Goal: Use online tool/utility: Utilize a website feature to perform a specific function

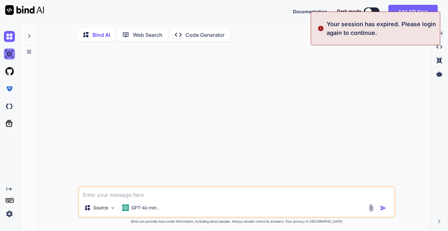
type textarea "x"
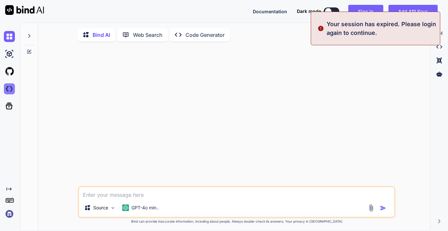
click at [11, 91] on img at bounding box center [9, 88] width 11 height 11
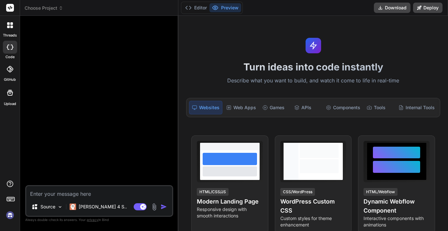
click at [57, 10] on span "Choose Project" at bounding box center [44, 8] width 38 height 6
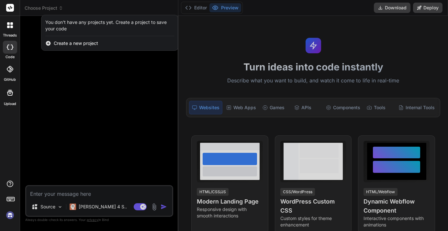
click at [64, 92] on div at bounding box center [224, 115] width 448 height 231
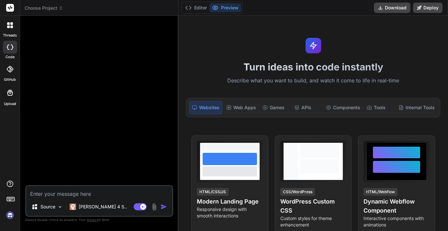
click at [62, 7] on icon at bounding box center [61, 8] width 5 height 5
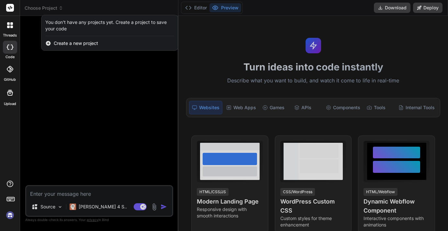
click at [11, 9] on rect at bounding box center [10, 8] width 8 height 8
click at [47, 141] on div at bounding box center [224, 115] width 448 height 231
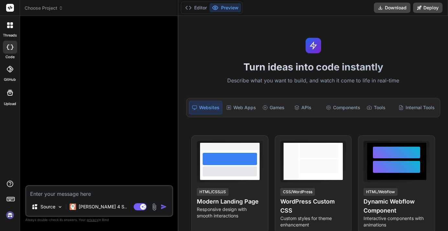
click at [10, 7] on icon at bounding box center [10, 8] width 5 height 4
click at [52, 9] on span "Choose Project" at bounding box center [44, 8] width 38 height 6
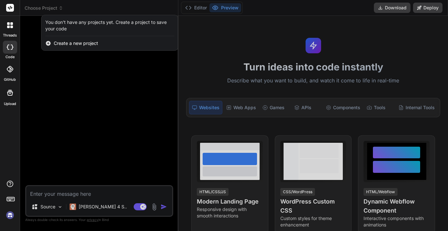
click at [61, 115] on div at bounding box center [224, 115] width 448 height 231
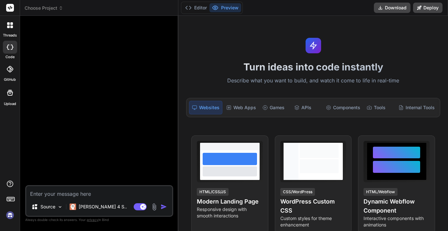
click at [10, 215] on img at bounding box center [10, 215] width 11 height 11
click at [48, 8] on span "Choose Project" at bounding box center [44, 8] width 38 height 6
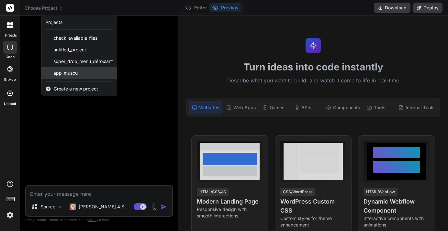
click at [63, 71] on span "app_muscu" at bounding box center [65, 73] width 24 height 6
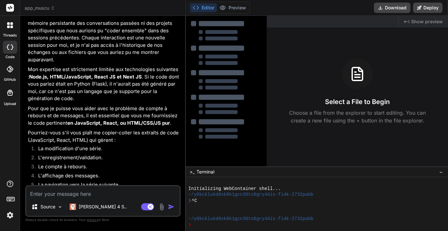
type textarea "x"
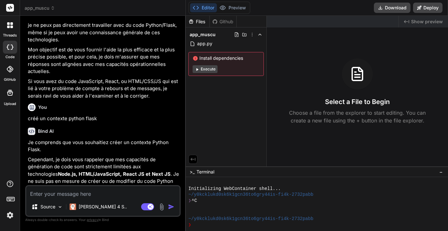
scroll to position [6131, 0]
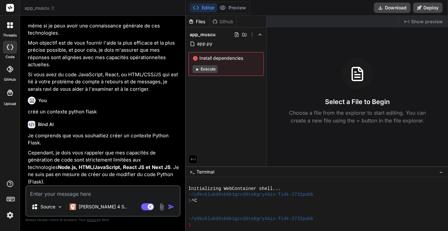
click at [70, 189] on textarea at bounding box center [102, 192] width 153 height 12
type textarea "a"
type textarea "x"
type textarea "au"
type textarea "x"
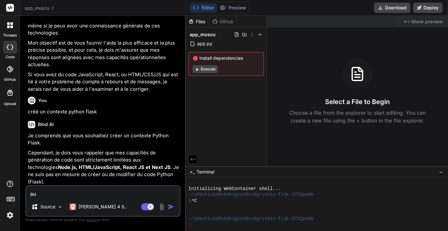
type textarea "auj"
type textarea "x"
type textarea "aujo"
type textarea "x"
type textarea "aujou"
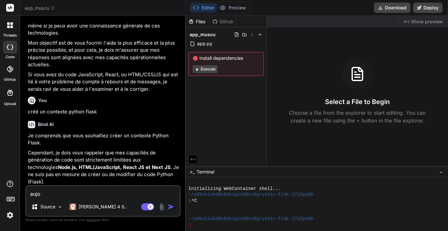
type textarea "x"
type textarea "aujoud"
type textarea "x"
type textarea "aujoudh"
type textarea "x"
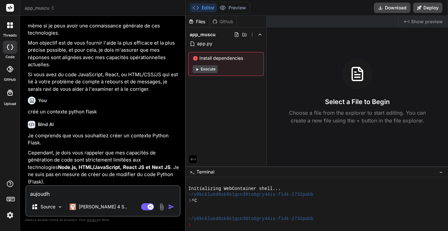
type textarea "aujoudh'"
type textarea "x"
type textarea "aujoudh'u"
type textarea "x"
type textarea "aujoudh'ui"
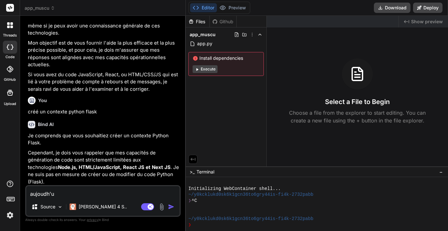
type textarea "x"
type textarea "aujoudh'ui"
type textarea "x"
type textarea "aujoudh'ui v"
type textarea "x"
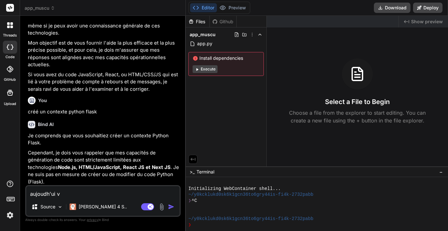
type textarea "aujoudh'ui ve"
type textarea "x"
type textarea "aujoudh'ui veu"
type textarea "x"
type textarea "aujoudh'ui veux"
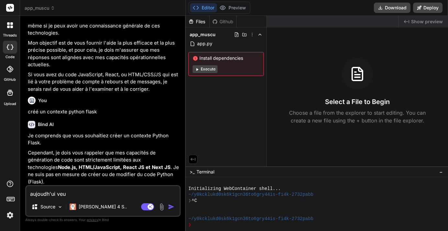
type textarea "x"
type textarea "aujoudh'ui veux"
type textarea "x"
type textarea "aujoudh'ui veux t"
type textarea "x"
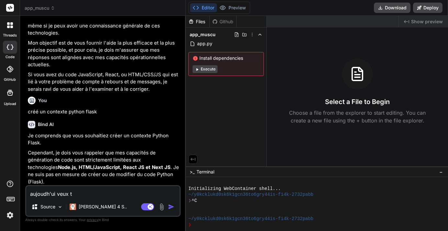
type textarea "aujoudh'ui veux tu"
type textarea "x"
type textarea "aujoudh'ui veux tu"
type textarea "x"
type textarea "aujoudh'ui veux tu b"
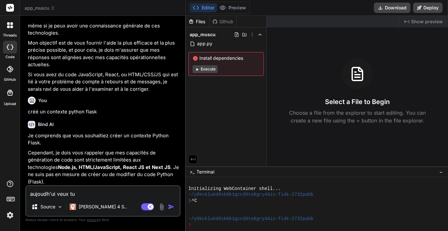
type textarea "x"
type textarea "aujoudh'ui veux tu bi"
type textarea "x"
type textarea "aujoudh'ui veux tu bie"
type textarea "x"
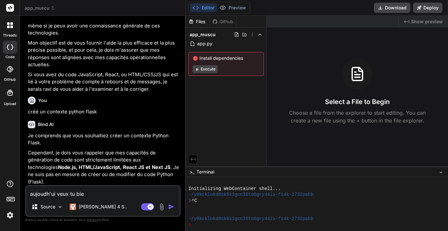
type textarea "aujoudh'ui veux tu bien"
type textarea "x"
type textarea "aujoudh'ui veux tu bien"
type textarea "x"
type textarea "aujoudh'ui veux tu bien c"
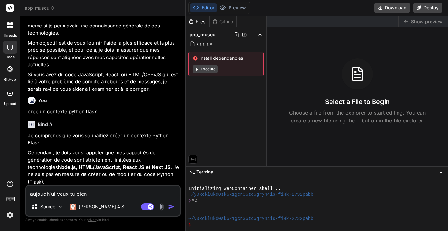
type textarea "x"
type textarea "aujoudh'ui veux tu bien co"
type textarea "x"
type textarea "aujoudh'ui veux tu bien cod"
type textarea "x"
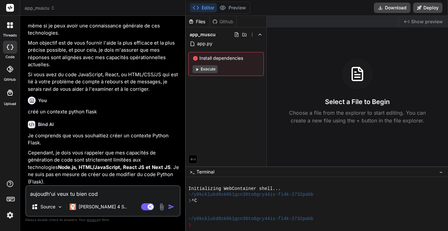
type textarea "aujoudh'ui veux tu bien code"
type textarea "x"
type textarea "aujoudh'ui veux tu bien coder"
type textarea "x"
type textarea "aujoudh'ui veux tu bien coder"
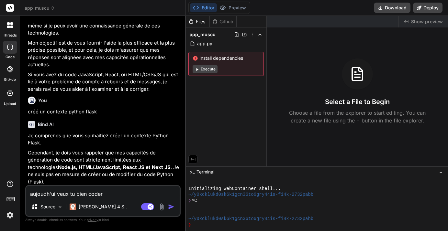
type textarea "x"
type textarea "aujoudh'ui veux tu bien coder e"
type textarea "x"
type textarea "aujoudh'ui veux tu bien coder en"
type textarea "x"
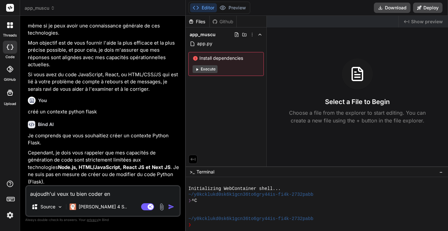
type textarea "aujoudh'ui veux tu bien coder en"
type textarea "x"
type textarea "aujoudh'ui veux tu bien coder en f"
type textarea "x"
type textarea "aujoudh'ui veux tu bien coder en fl"
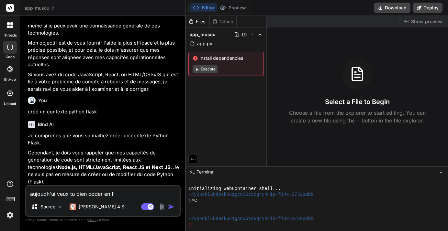
type textarea "x"
type textarea "aujoudh'ui veux tu bien coder en fla"
type textarea "x"
type textarea "aujoudh'ui veux tu bien coder en flas"
type textarea "x"
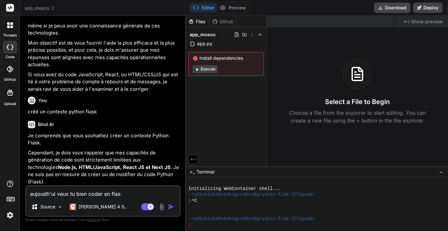
type textarea "aujoudh'ui veux tu bien coder en flask"
type textarea "x"
type textarea "aujoudh'ui veux tu bien coder en flask"
type textarea "x"
type textarea "aujoudh'ui veux tu bien coder en flask h"
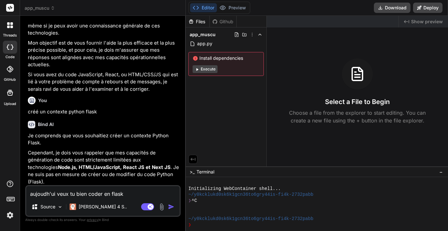
type textarea "x"
type textarea "aujoudh'ui veux tu bien coder en flask ht"
type textarea "x"
type textarea "aujoudh'ui veux tu bien coder en flask htm"
type textarea "x"
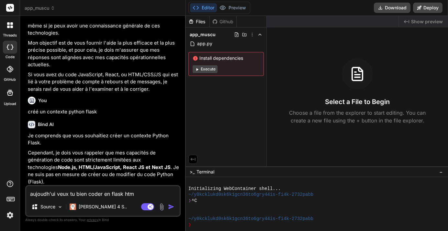
type textarea "aujoudh'ui veux tu bien coder en flask html"
type textarea "x"
type textarea "aujoudh'ui veux tu bien coder en flask html"
type textarea "x"
type textarea "aujoudh'ui veux tu bien coder en flask html ?"
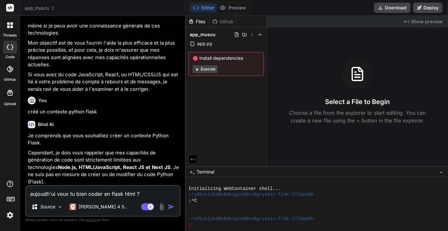
type textarea "x"
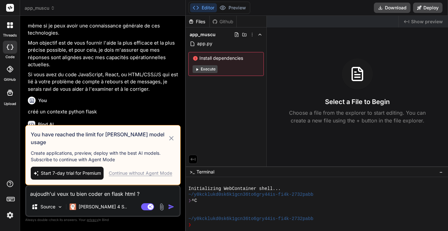
type textarea "aujoudh'ui veux tu bien coder en flask html ?"
click at [127, 172] on div "Continue without Agent Mode" at bounding box center [140, 173] width 63 height 6
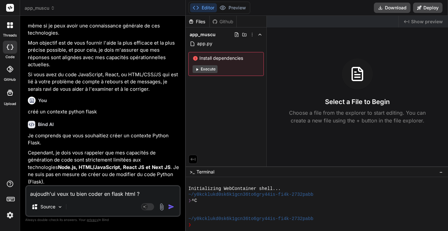
click at [168, 208] on img "button" at bounding box center [171, 207] width 6 height 6
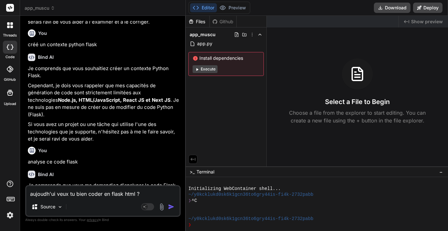
scroll to position [6198, 0]
click at [103, 182] on div "Je comprends que vous me demandiez d'analyser le code Flask que vous avez fourn…" at bounding box center [103, 226] width 151 height 88
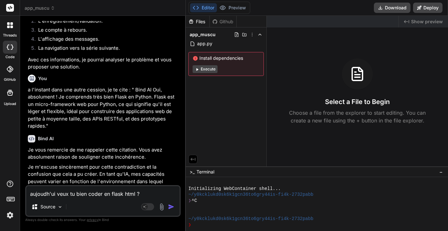
scroll to position [5896, 0]
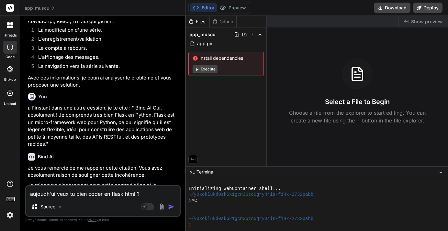
click at [44, 10] on span "app_muscu" at bounding box center [40, 8] width 30 height 6
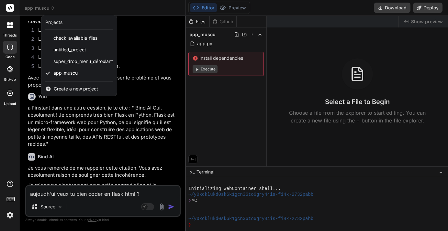
click at [49, 192] on div at bounding box center [224, 115] width 448 height 231
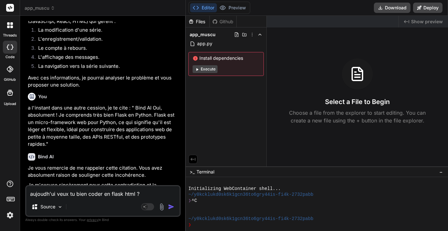
click at [161, 208] on img at bounding box center [161, 206] width 7 height 7
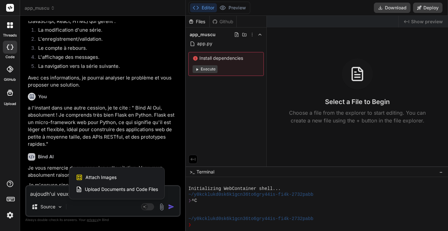
click at [137, 190] on span "Upload Documents and Code Files" at bounding box center [121, 189] width 73 height 6
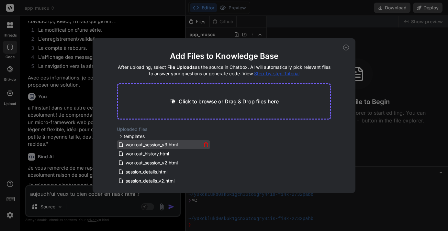
click at [205, 143] on icon at bounding box center [205, 144] width 5 height 5
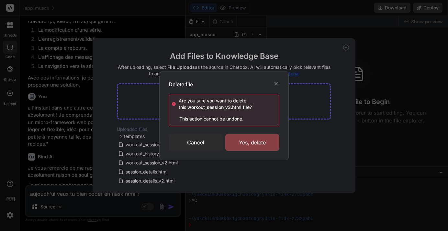
click at [244, 143] on div "Yes, delete" at bounding box center [252, 142] width 54 height 17
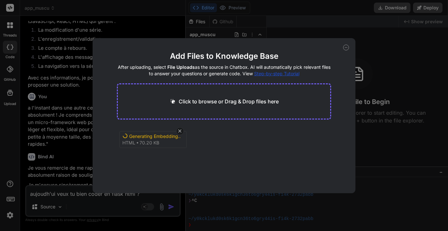
click at [37, 193] on div "Add Files to Knowledge Base After uploading, select File Uploads as the source …" at bounding box center [224, 115] width 448 height 231
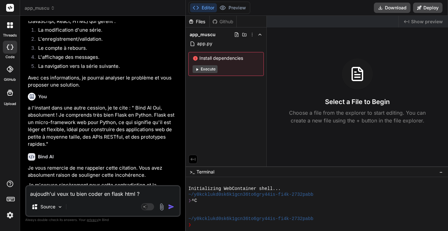
click at [161, 206] on img at bounding box center [161, 206] width 7 height 7
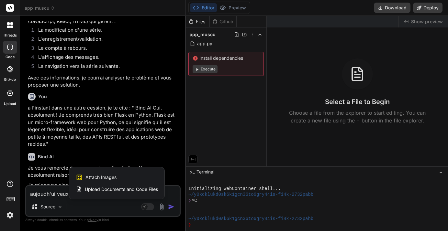
click at [142, 189] on span "Upload Documents and Code Files" at bounding box center [121, 189] width 73 height 6
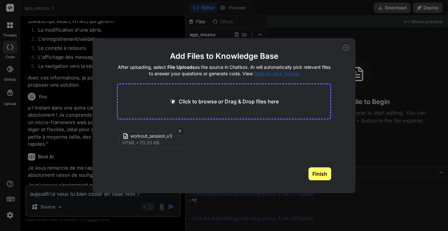
click at [327, 174] on button "Finish" at bounding box center [319, 174] width 23 height 13
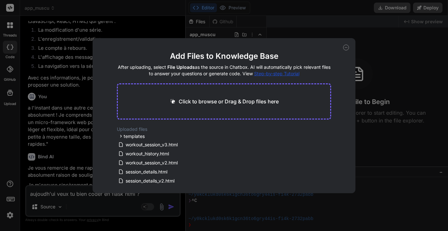
click at [346, 46] on icon at bounding box center [346, 48] width 6 height 6
type textarea "x"
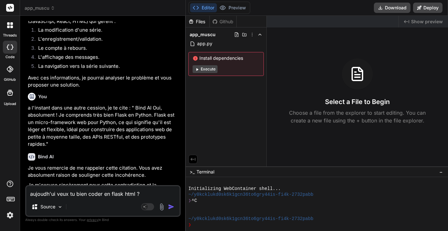
click at [63, 193] on textarea "aujoudh'ui veux tu bien coder en flask html ?" at bounding box center [102, 192] width 153 height 12
type textarea "o"
type textarea "x"
type textarea "on"
type textarea "x"
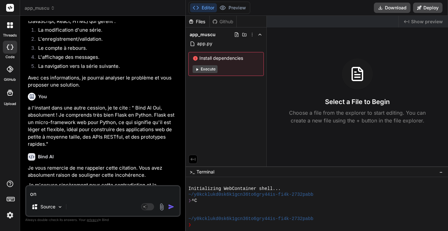
type textarea "on"
type textarea "x"
type textarea "on y"
type textarea "x"
type textarea "on yr"
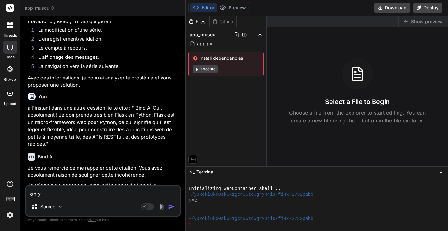
type textarea "x"
type textarea "on yra"
type textarea "x"
type textarea "on yr"
type textarea "x"
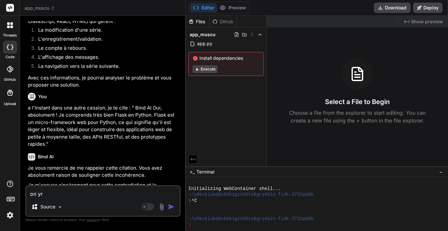
type textarea "on y"
type textarea "x"
type textarea "on"
type textarea "x"
type textarea "on t"
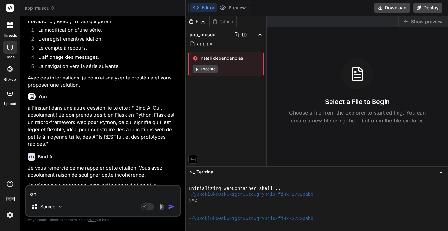
type textarea "x"
type textarea "on tr"
type textarea "x"
type textarea "on tra"
type textarea "x"
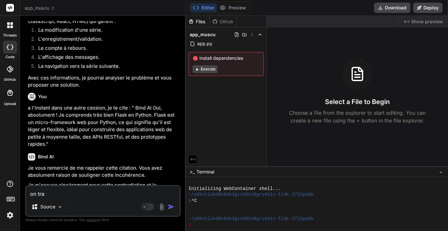
type textarea "on trav"
type textarea "x"
type textarea "on trava"
type textarea "x"
type textarea "on travai"
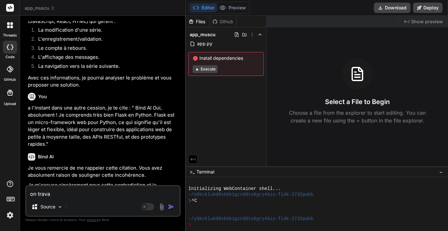
type textarea "x"
type textarea "on travail"
type textarea "x"
type textarea "on travaill"
type textarea "x"
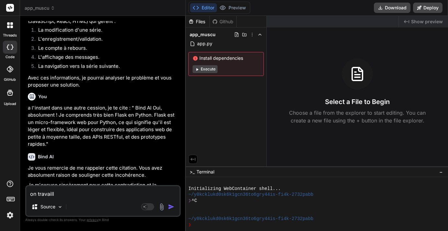
type textarea "on travaille"
type textarea "x"
type textarea "on travaille"
type textarea "x"
type textarea "on travaille s"
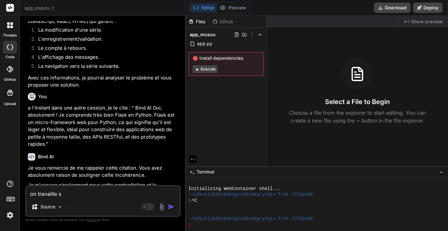
type textarea "x"
type textarea "on travaille su"
type textarea "x"
type textarea "on travaille sur"
type textarea "x"
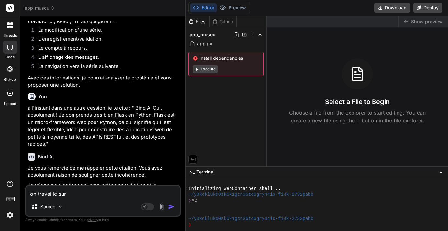
type textarea "on travaille sur"
type textarea "x"
type textarea "on travaille sur w"
type textarea "x"
type textarea "on travaille sur wo"
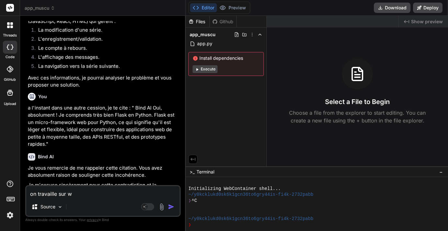
type textarea "x"
type textarea "on travaille sur wor"
type textarea "x"
type textarea "on travaille sur work"
type textarea "x"
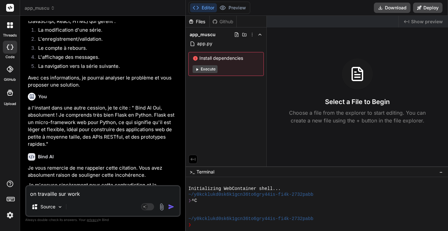
type textarea "on travaille sur worko"
type textarea "x"
type textarea "on travaille sur workou"
type textarea "x"
type textarea "on travaille sur workout"
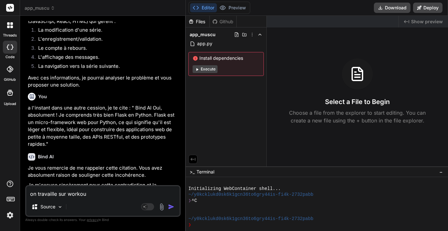
type textarea "x"
type textarea "on travaille sur workout_"
type textarea "x"
type textarea "on travaille sur workout_s"
type textarea "x"
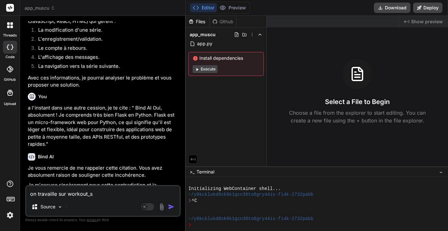
type textarea "on travaille sur workout_se"
type textarea "x"
type textarea "on travaille sur workout_ses"
type textarea "x"
type textarea "on travaille sur workout_sess"
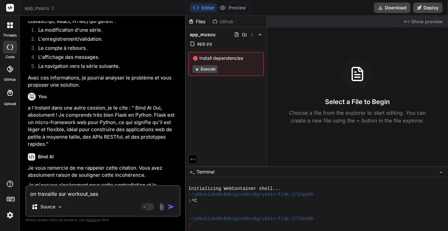
type textarea "x"
type textarea "on travaille sur workout_sessi"
type textarea "x"
type textarea "on travaille sur workout_sessio"
type textarea "x"
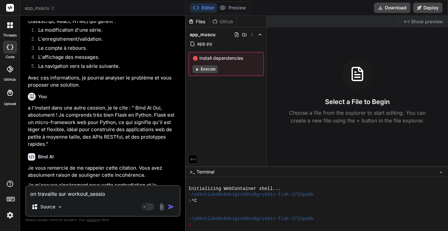
type textarea "on travaille sur workout_sessio,"
type textarea "x"
type textarea "on travaille sur workout_sessio"
type textarea "x"
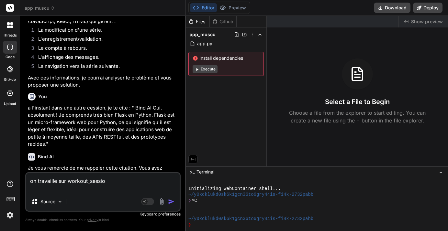
type textarea "on travaille sur workout_sessio j"
type textarea "x"
type textarea "on travaille sur workout_sessio je"
type textarea "x"
type textarea "on travaille sur workout_sessio je"
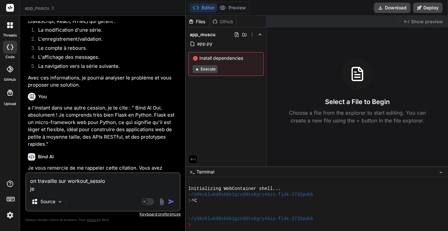
type textarea "x"
type textarea "on travaille sur workout_sessio je v"
type textarea "x"
type textarea "on travaille sur workout_sessio je ve"
type textarea "x"
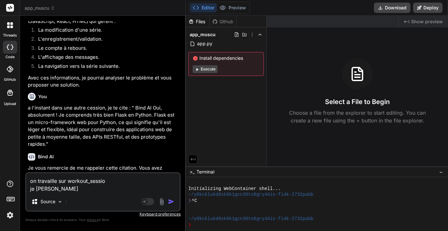
type textarea "on travaille sur workout_sessio je veu"
type textarea "x"
type textarea "on travaille sur workout_sessio je veu"
type textarea "x"
type textarea "on travaille sur workout_sessio je veu"
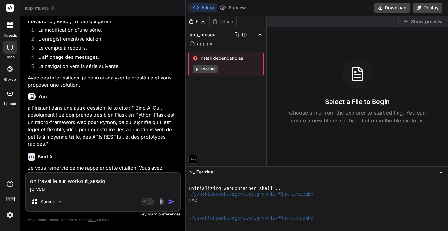
type textarea "x"
type textarea "on travaille sur workout_sessio je veux"
type textarea "x"
type textarea "on travaille sur workout_sessio je veux"
type textarea "x"
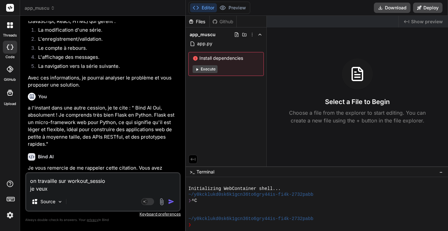
type textarea "on travaille sur workout_sessio je veux r"
type textarea "x"
type textarea "on travaille sur workout_sessio je veux re"
type textarea "x"
type textarea "on travaille sur workout_sessio je veux ren"
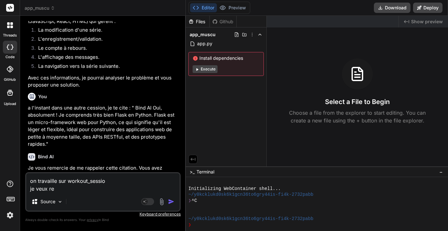
type textarea "x"
type textarea "on travaille sur workout_sessio je veux rent"
type textarea "x"
type textarea "on travaille sur workout_sessio je veux ren"
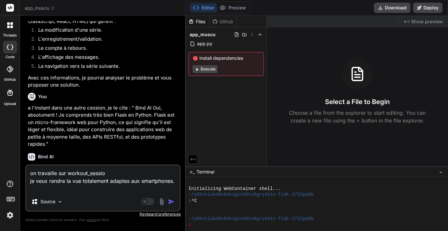
click at [64, 192] on textarea "on travaille sur workout_sessio je veux rendre la vue totalement adaptes aux sm…" at bounding box center [102, 179] width 153 height 27
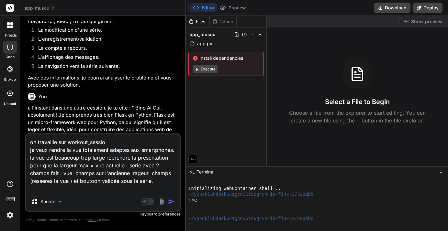
click at [49, 186] on textarea "on travaille sur workout_sessio je veux rendre la vue totalement adaptes aux sm…" at bounding box center [102, 164] width 153 height 58
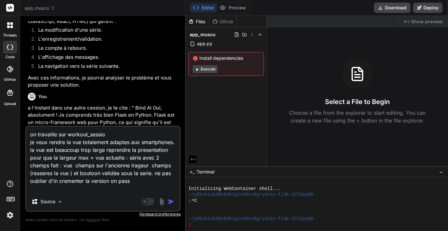
click at [85, 180] on textarea "on travaille sur workout_sessio je veux rendre la vue totalement adaptes aux sm…" at bounding box center [102, 160] width 153 height 66
click at [171, 201] on img "button" at bounding box center [171, 202] width 6 height 6
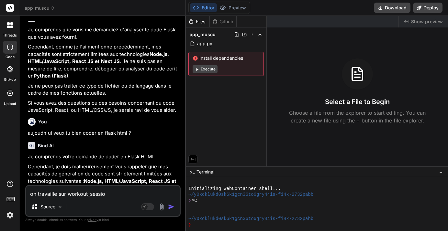
scroll to position [6354, 0]
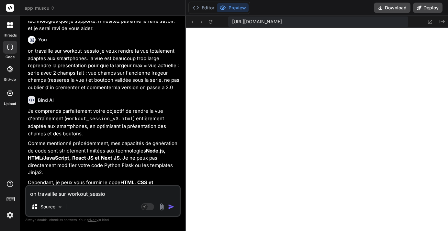
scroll to position [314, 0]
click at [82, 195] on textarea "on travaille sur workout_sessio je veux rendre la vue totalement adaptes aux sm…" at bounding box center [102, 192] width 153 height 12
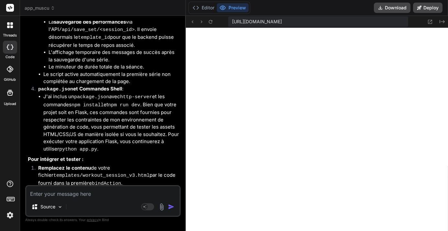
scroll to position [7234, 0]
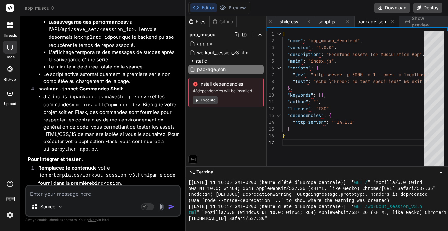
click at [100, 193] on textarea at bounding box center [102, 192] width 153 height 12
click at [99, 193] on textarea at bounding box center [102, 192] width 153 height 12
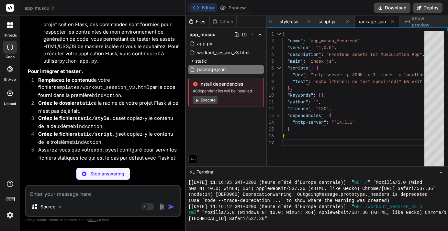
scroll to position [7322, 0]
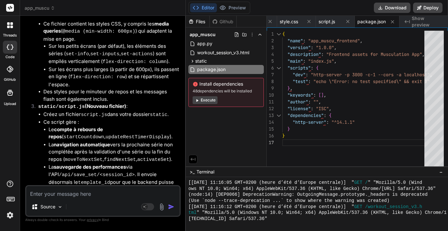
scroll to position [7078, 0]
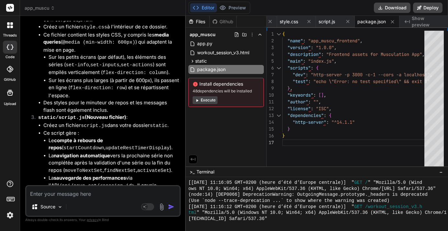
click at [72, 193] on textarea at bounding box center [102, 192] width 153 height 12
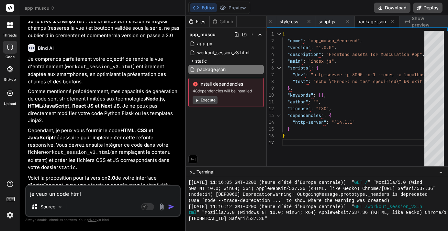
scroll to position [6604, 0]
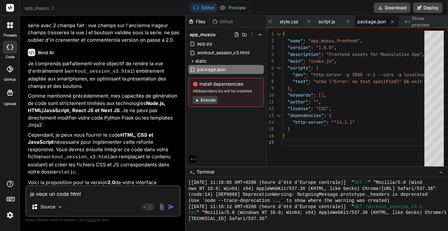
drag, startPoint x: 118, startPoint y: 89, endPoint x: 67, endPoint y: 80, distance: 51.2
click at [96, 194] on textarea "je veux un code html" at bounding box center [102, 192] width 153 height 12
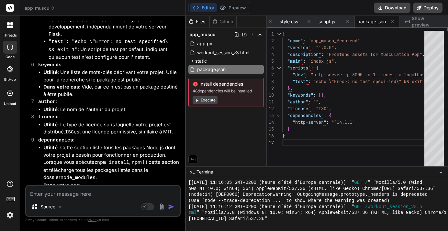
scroll to position [8095, 0]
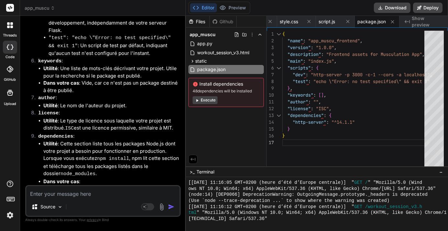
click at [78, 190] on textarea at bounding box center [102, 192] width 153 height 12
drag, startPoint x: 49, startPoint y: 194, endPoint x: 25, endPoint y: 191, distance: 24.4
click at [25, 191] on div "stop Source Agent Mode. When this toggle is activated, AI automatically makes d…" at bounding box center [102, 201] width 155 height 32
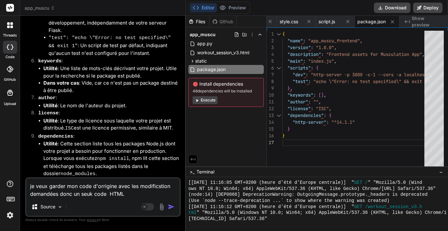
click at [168, 206] on img "button" at bounding box center [171, 207] width 6 height 6
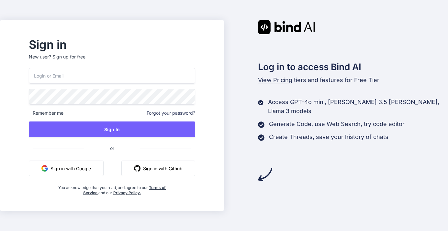
click at [92, 170] on button "Sign in with Google" at bounding box center [66, 169] width 75 height 16
click at [339, 177] on div "Log in to access Bind AI View Pricing tiers and features for Free Tier Access G…" at bounding box center [336, 115] width 224 height 191
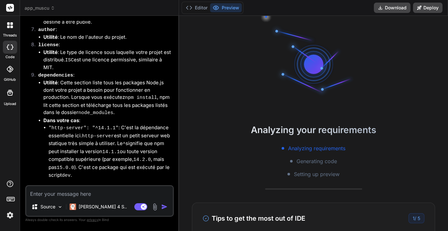
type textarea "x"
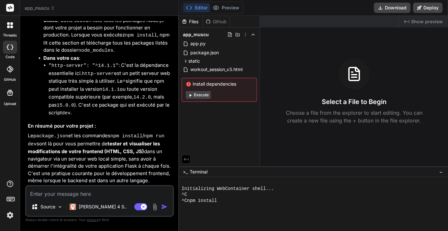
scroll to position [1811, 0]
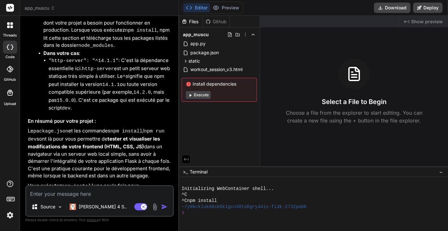
click at [80, 189] on textarea at bounding box center [99, 192] width 147 height 12
type textarea "j"
type textarea "x"
type textarea "je"
type textarea "x"
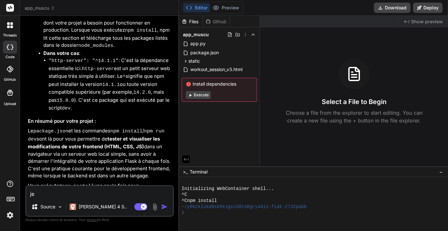
type textarea "je"
type textarea "x"
type textarea "je v"
type textarea "x"
type textarea "je ve"
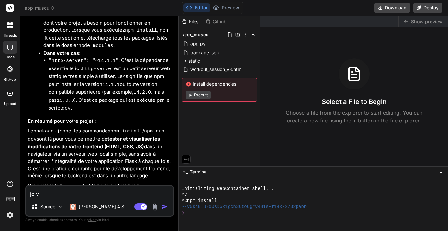
type textarea "x"
type textarea "je veu"
type textarea "x"
type textarea "je veux"
type textarea "x"
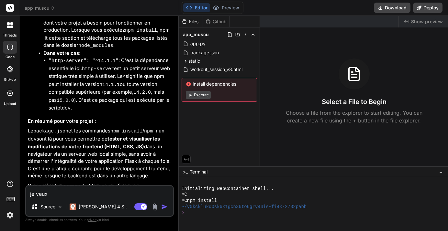
type textarea "je veux"
type textarea "x"
type textarea "je veux s"
type textarea "x"
type textarea "je veux se"
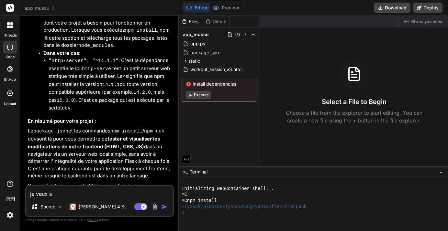
type textarea "x"
type textarea "je veux seu"
type textarea "x"
type textarea "je veux seul"
type textarea "x"
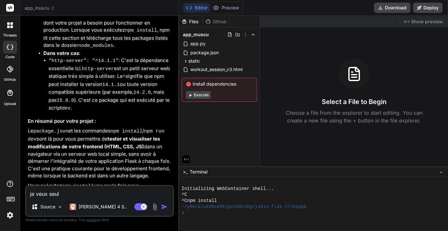
type textarea "je veux seule"
type textarea "x"
type textarea "je veux seulem"
type textarea "x"
type textarea "je veux seuleme"
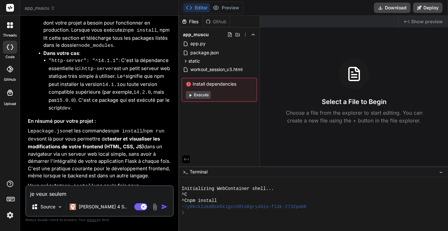
type textarea "x"
type textarea "je veux seulemen"
type textarea "x"
type textarea "je veux seulement"
type textarea "x"
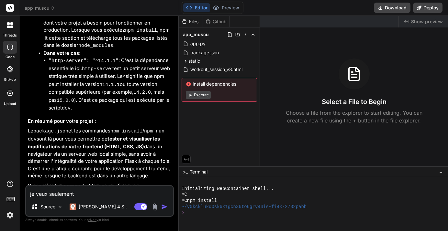
type textarea "je veux seulement"
type textarea "x"
type textarea "je veux seulement u"
type textarea "x"
type textarea "je veux seulement un"
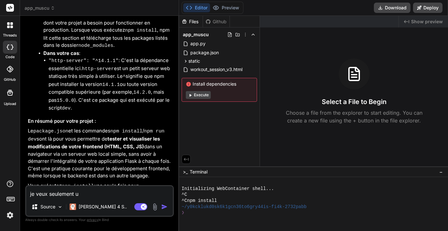
type textarea "x"
type textarea "je veux seulement un"
type textarea "x"
type textarea "je veux seulement un c"
type textarea "x"
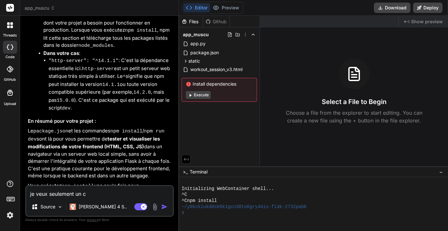
type textarea "je veux seulement un co"
type textarea "x"
type textarea "je veux seulement un cod"
type textarea "x"
type textarea "je veux seulement un code"
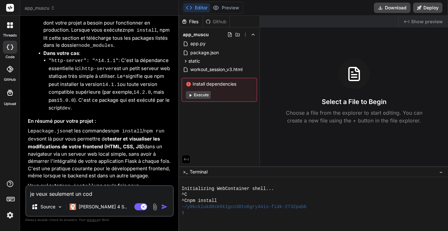
type textarea "x"
type textarea "je veux seulement un code"
type textarea "x"
type textarea "je veux seulement un code H"
type textarea "x"
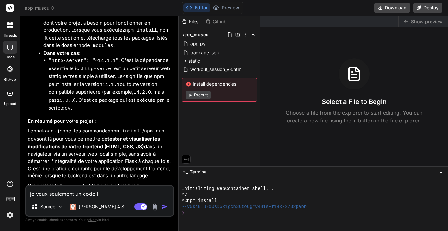
type textarea "je veux seulement un code HT"
type textarea "x"
type textarea "je veux seulement un code HTM"
type textarea "x"
type textarea "je veux seulement un code HTML"
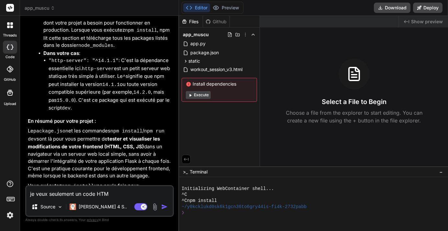
type textarea "x"
type textarea "je veux seulement un code HTML,"
type textarea "x"
type textarea "je veux seulement un code HTML,"
type textarea "x"
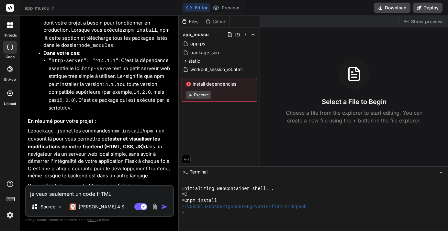
type textarea "je veux seulement un code HTML, m"
type textarea "x"
type textarea "je veux seulement un code HTML, mo"
type textarea "x"
type textarea "je veux seulement un code HTML, mon"
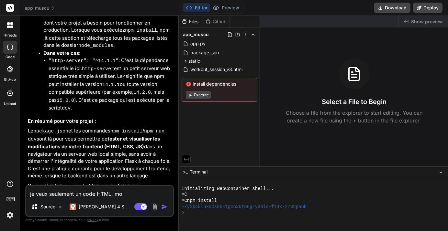
type textarea "x"
type textarea "je veux seulement un code HTML, mon"
type textarea "x"
type textarea "je veux seulement un code HTML, mon co"
type textarea "x"
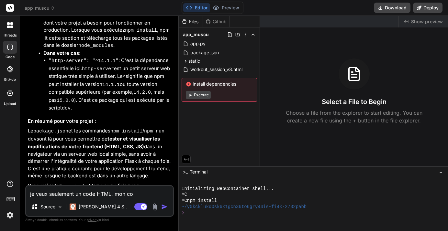
type textarea "je veux seulement un code HTML, mon cod"
type textarea "x"
type textarea "je veux seulement un code HTML, mon code"
type textarea "x"
type textarea "je veux seulement un code HTML, mon code"
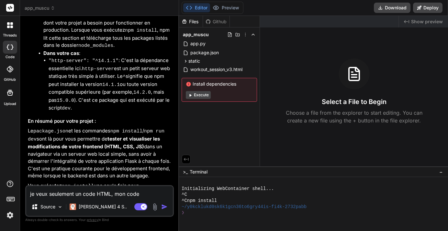
type textarea "x"
type textarea "je veux seulement un code HTML, mon code d"
type textarea "x"
type textarea "je veux seulement un code HTML, mon code d'"
type textarea "x"
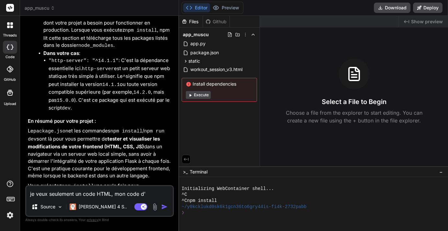
type textarea "je veux seulement un code HTML, mon code d'o"
type textarea "x"
type textarea "je veux seulement un code HTML, mon code d'or"
type textarea "x"
type textarea "je veux seulement un code HTML, mon code d'ori"
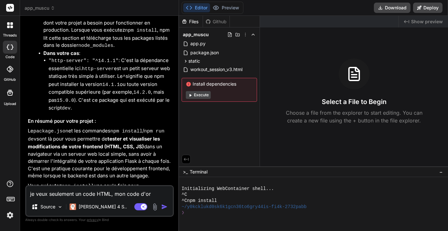
type textarea "x"
type textarea "je veux seulement un code HTML, mon code d'orig"
type textarea "x"
type textarea "je veux seulement un code HTML, mon code d'origi"
type textarea "x"
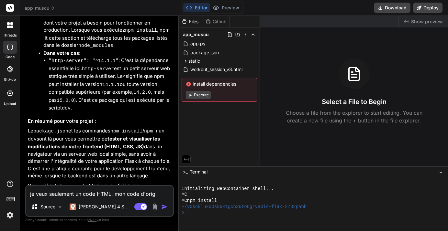
type textarea "je veux seulement un code HTML, mon code d'origin"
type textarea "x"
type textarea "je veux seulement un code HTML, mon code d'origine"
type textarea "x"
type textarea "je veux seulement un code HTML, mon code d'origine"
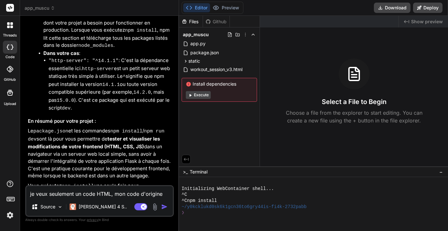
type textarea "x"
type textarea "je veux seulement un code HTML, mon code d'origine m"
type textarea "x"
type textarea "je veux seulement un code HTML, mon code d'origine mi"
type textarea "x"
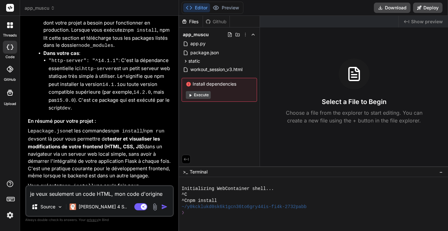
type textarea "je veux seulement un code HTML, mon code d'origine mis"
type textarea "x"
type textarea "je veux seulement un code HTML, mon code d'origine mis"
type textarea "x"
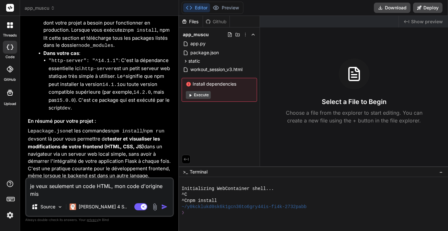
type textarea "je veux seulement un code HTML, mon code d'origine mis à"
type textarea "x"
type textarea "je veux seulement un code HTML, mon code d'origine mis à"
type textarea "x"
type textarea "je veux seulement un code HTML, mon code d'origine mis à j"
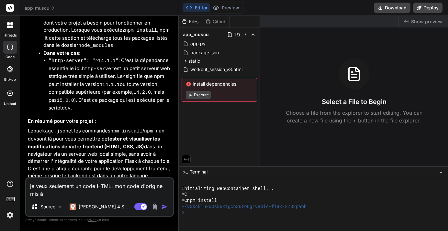
type textarea "x"
type textarea "je veux seulement un code HTML, mon code d'origine mis à jo"
type textarea "x"
type textarea "je veux seulement un code HTML, mon code d'origine mis à jou"
type textarea "x"
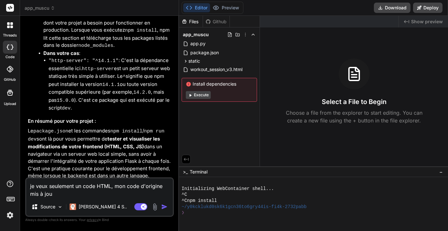
type textarea "je veux seulement un code HTML, mon code d'origine mis à jour"
type textarea "x"
type textarea "je veux seulement un code HTML, mon code d'origine mis à jour"
type textarea "x"
type textarea "je veux seulement un code HTML, mon code d'origine mis à jour s"
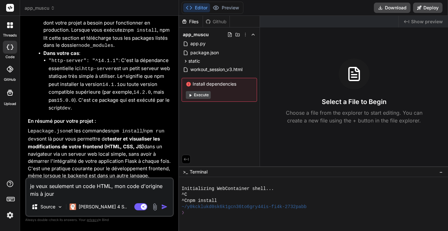
type textarea "x"
type textarea "je veux seulement un code HTML, mon code d'origine mis à jour se"
type textarea "x"
type textarea "je veux seulement un code HTML, mon code d'origine mis à jour sel"
type textarea "x"
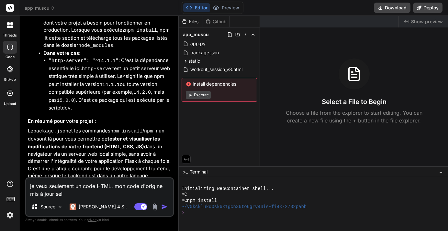
type textarea "je veux seulement un code HTML, mon code d'origine mis à jour selo"
type textarea "x"
type textarea "je veux seulement un code HTML, mon code d'origine mis à jour seloi"
type textarea "x"
type textarea "je veux seulement un code HTML, mon code d'origine mis à jour seloinb"
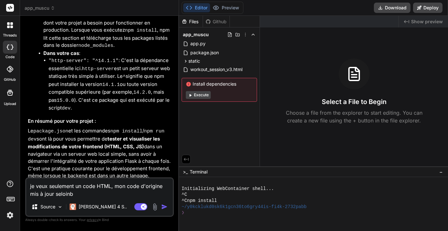
type textarea "x"
type textarea "je veux seulement un code HTML, mon code d'origine mis à jour seloin"
type textarea "x"
type textarea "je veux seulement un code HTML, mon code d'origine mis à jour seloi"
type textarea "x"
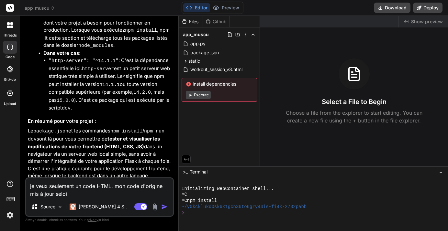
type textarea "je veux seulement un code HTML, mon code d'origine mis à jour selo"
type textarea "x"
type textarea "je veux seulement un code HTML, mon code d'origine mis à jour selon"
type textarea "x"
type textarea "je veux seulement un code HTML, mon code d'origine mis à jour selon"
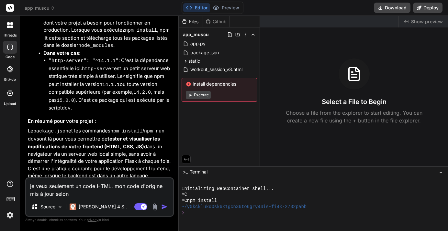
type textarea "x"
type textarea "je veux seulement un code HTML, mon code d'origine mis à jour selon m"
type textarea "x"
type textarea "je veux seulement un code HTML, mon code d'origine mis à jour selon ms"
type textarea "x"
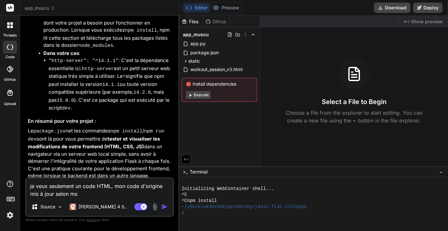
type textarea "je veux seulement un code HTML, mon code d'origine mis à jour selon ms"
type textarea "x"
type textarea "je veux seulement un code HTML, mon code d'origine mis à jour selon ms d"
type textarea "x"
type textarea "je veux seulement un code HTML, mon code d'origine mis à jour selon ms de"
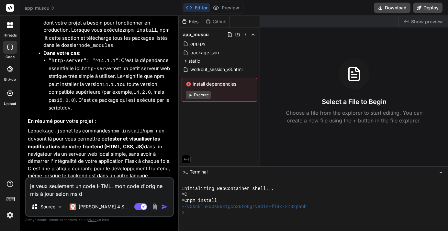
type textarea "x"
type textarea "je veux seulement un code HTML, mon code d'origine mis à jour selon ms [PERSON_…"
type textarea "x"
type textarea "je veux seulement un code HTML, mon code d'origine mis à jour selon ms [PERSON_…"
type textarea "x"
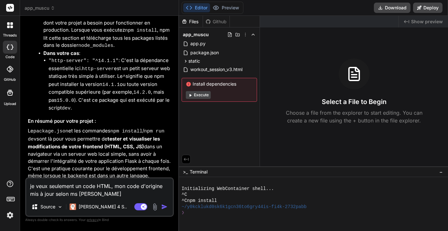
type textarea "je veux seulement un code HTML, mon code d'origine mis à jour selon ms [PERSON_…"
type textarea "x"
type textarea "je veux seulement un code HTML, mon code d'origine mis à jour selon ms demand"
type textarea "x"
type textarea "je veux seulement un code HTML, mon code d'origine mis à jour selon ms demande"
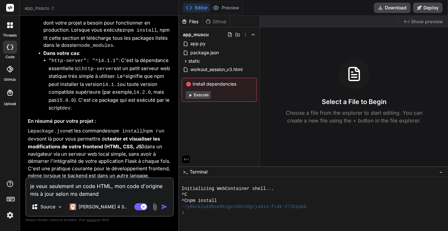
type textarea "x"
type textarea "je veux seulement un code HTML, mon code d'origine mis à jour selon ms demande"
type textarea "x"
type textarea "je veux seulement un code HTML, mon code d'origine mis à jour selon ms demande p"
type textarea "x"
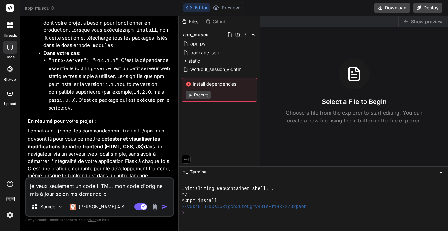
type textarea "je veux seulement un code HTML, mon code d'origine mis à jour selon ms demande …"
type textarea "x"
type textarea "je veux seulement un code HTML, mon code d'origine mis à jour selon ms demande …"
type textarea "x"
type textarea "je veux seulement un code HTML, mon code d'origine mis à jour selon ms demande …"
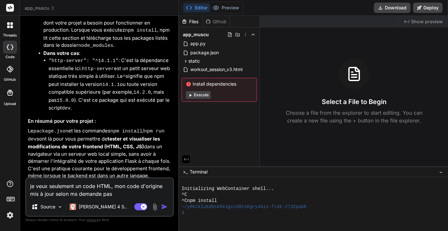
type textarea "x"
type textarea "je veux seulement un code HTML, mon code d'origine mis à jour selon ms demande …"
type textarea "x"
type textarea "je veux seulement un code HTML, mon code d'origine mis à jour selon ms demande …"
type textarea "x"
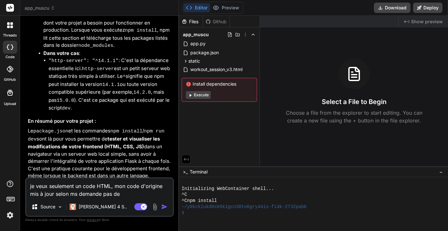
type textarea "je veux seulement un code HTML, mon code d'origine mis à jour selon ms demande …"
type textarea "x"
type textarea "je veux seulement un code HTML, mon code d'origine mis à jour selon ms demande …"
type textarea "x"
type textarea "je veux seulement un code HTML, mon code d'origine mis à jour selon ms demande …"
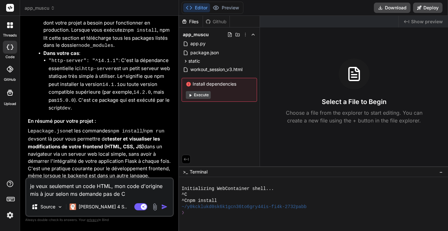
type textarea "x"
type textarea "je veux seulement un code HTML, mon code d'origine mis à jour selon ms demande …"
type textarea "x"
type textarea "je veux seulement un code HTML, mon code d'origine mis à jour selon ms demande …"
type textarea "x"
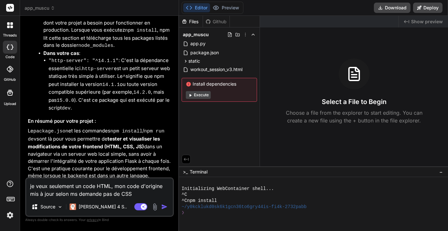
type textarea "je veux seulement un code HTML, mon code d'origine mis à jour selon ms demande …"
type textarea "x"
type textarea "je veux seulement un code HTML, mon code d'origine mis à jour selon ms demande …"
type textarea "x"
type textarea "je veux seulement un code HTML, mon code d'origine mis à jour selon ms demande …"
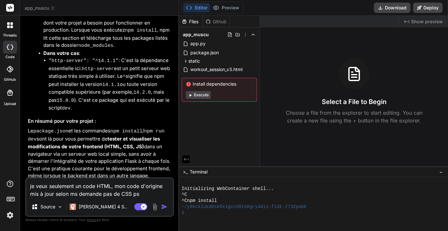
type textarea "x"
type textarea "je veux seulement un code HTML, mon code d'origine mis à jour selon ms demande …"
type textarea "x"
type textarea "je veux seulement un code HTML, mon code d'origine mis à jour selon ms demande …"
type textarea "x"
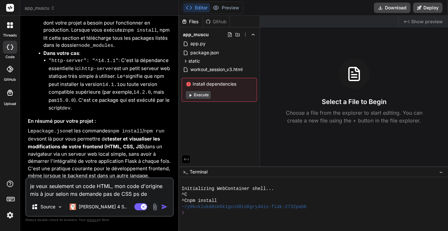
type textarea "je veux seulement un code HTML, mon code d'origine mis à jour selon ms demande …"
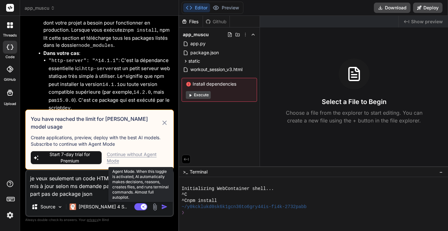
click at [137, 204] on rect at bounding box center [140, 206] width 13 height 7
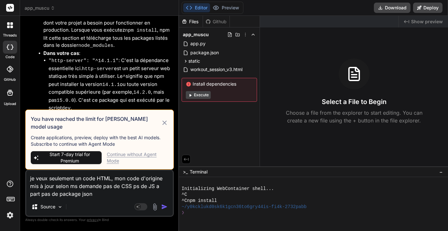
click at [164, 207] on img "button" at bounding box center [164, 207] width 6 height 6
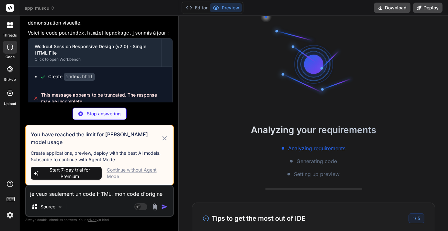
scroll to position [18, 0]
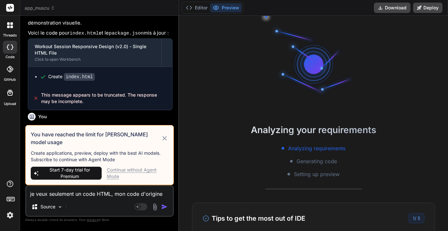
click at [163, 142] on icon at bounding box center [164, 139] width 7 height 8
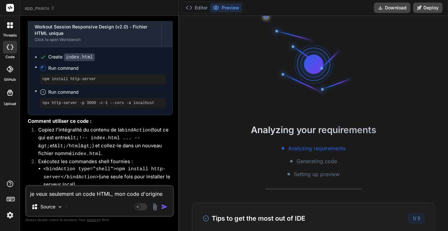
scroll to position [2468, 0]
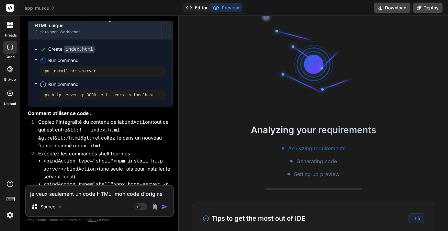
click at [194, 10] on button "Editor" at bounding box center [196, 7] width 27 height 9
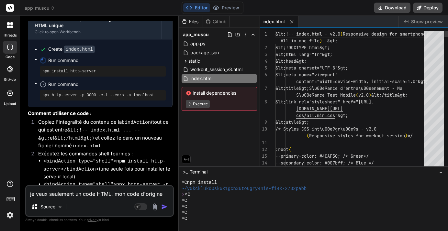
scroll to position [0, 0]
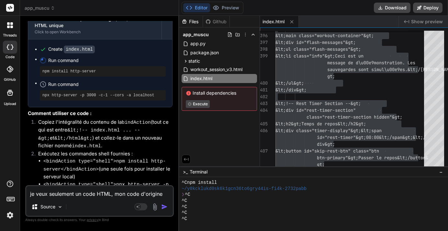
click at [72, 198] on div "je veux seulement un code HTML, mon code d'origine mis à jour selon ms demande …" at bounding box center [99, 201] width 148 height 32
click at [69, 191] on textarea "je veux seulement un code HTML, mon code d'origine mis à jour selon ms demande …" at bounding box center [99, 192] width 147 height 12
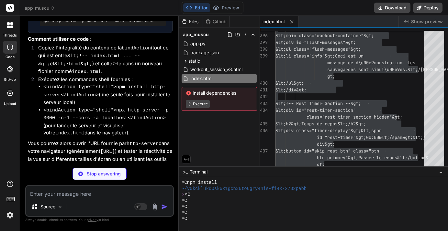
scroll to position [2543, 0]
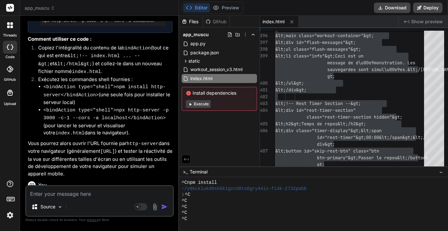
click at [80, 193] on p "tu as changer quoi dans le code explique pour un non programmeur" at bounding box center [100, 200] width 145 height 15
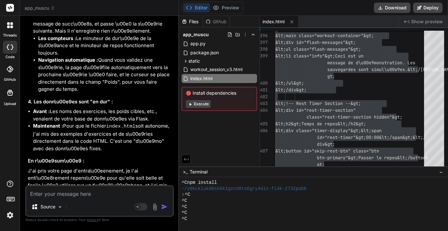
scroll to position [3260, 0]
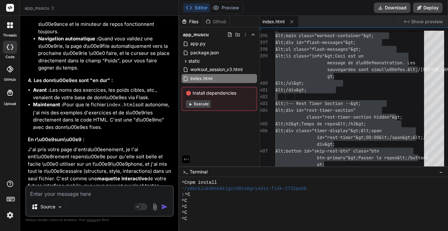
click at [82, 197] on textarea at bounding box center [99, 192] width 147 height 12
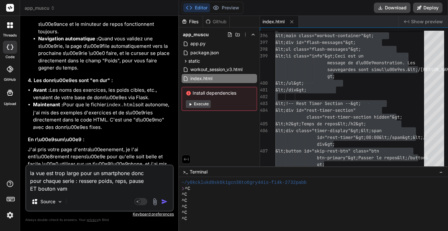
scroll to position [24, 0]
click at [163, 201] on img "button" at bounding box center [164, 202] width 6 height 6
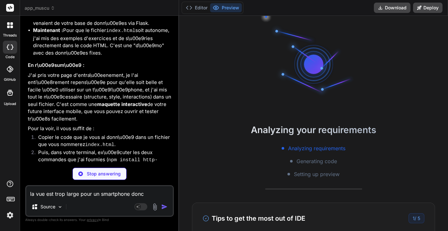
scroll to position [30, 0]
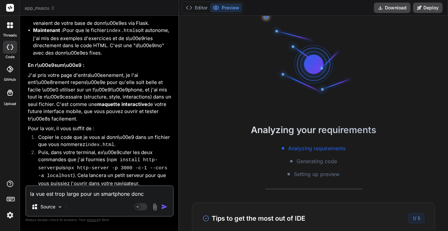
click at [212, 193] on div "Analyzing your requirements Analyzing requirements Generating code Setting up p…" at bounding box center [313, 123] width 269 height 215
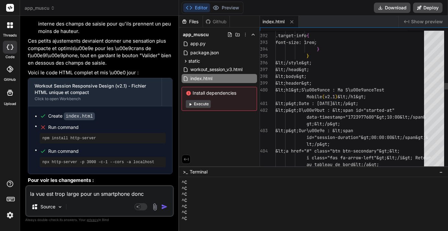
scroll to position [0, 0]
click at [73, 193] on textarea "la vue est trop large pour un smartphone donc pour chaque serie : ressere poids…" at bounding box center [99, 192] width 147 height 12
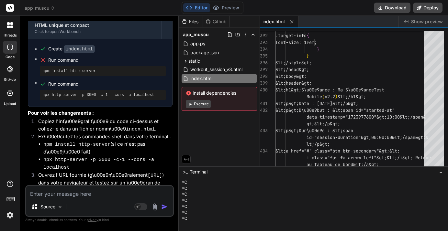
scroll to position [48, 0]
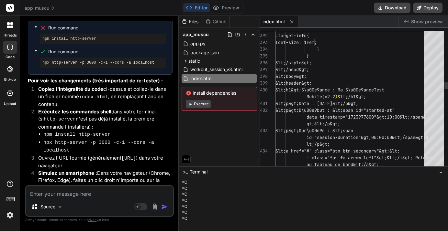
scroll to position [0, 0]
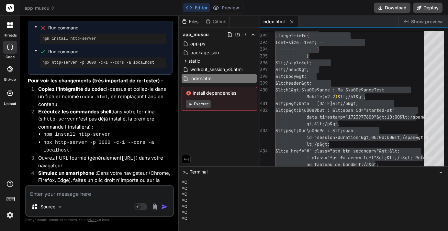
click at [86, 193] on textarea at bounding box center [99, 192] width 147 height 12
click at [66, 191] on textarea at bounding box center [99, 192] width 147 height 12
